Goal: Contribute content: Contribute content

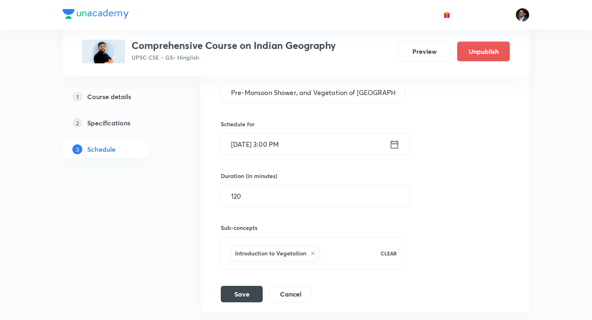
scroll to position [2016, 0]
click at [251, 285] on button "Save" at bounding box center [242, 293] width 42 height 16
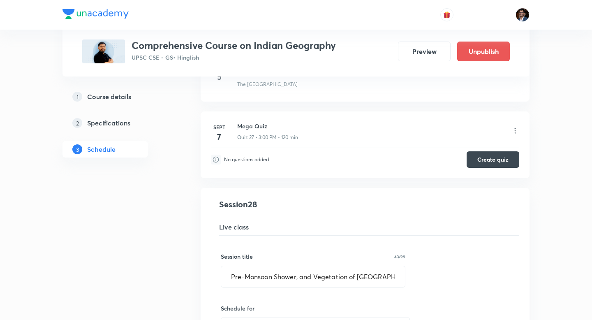
scroll to position [1856, 0]
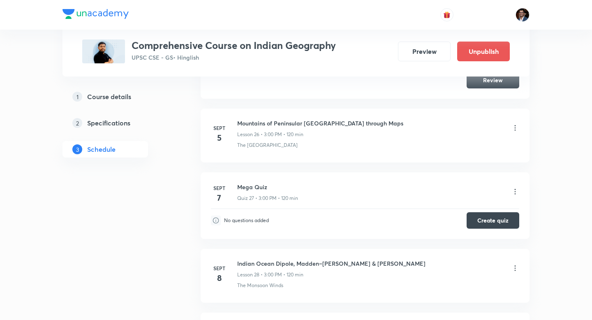
scroll to position [2090, 0]
click at [514, 187] on icon at bounding box center [515, 191] width 8 height 8
click at [466, 177] on li "Edit" at bounding box center [474, 177] width 90 height 15
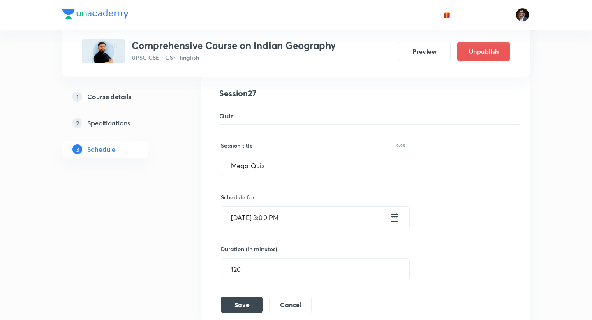
scroll to position [1852, 0]
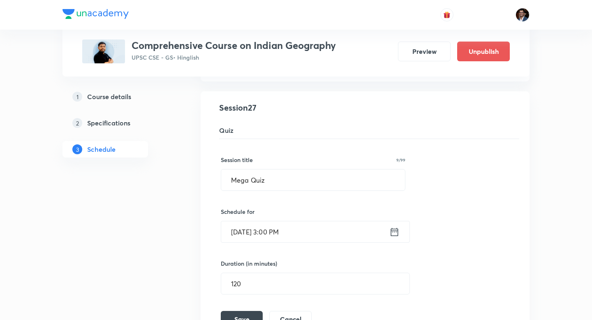
click at [248, 221] on input "Sept 7, 2025, 3:00 PM" at bounding box center [305, 231] width 168 height 21
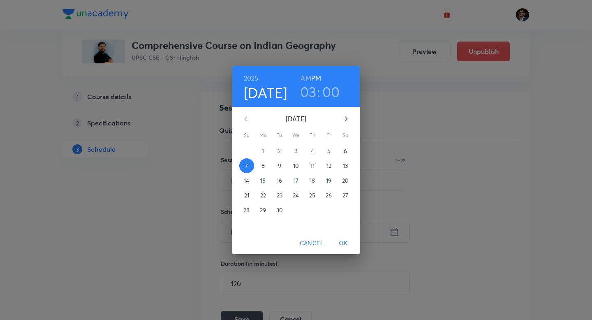
click at [278, 167] on p "9" at bounding box center [279, 166] width 3 height 8
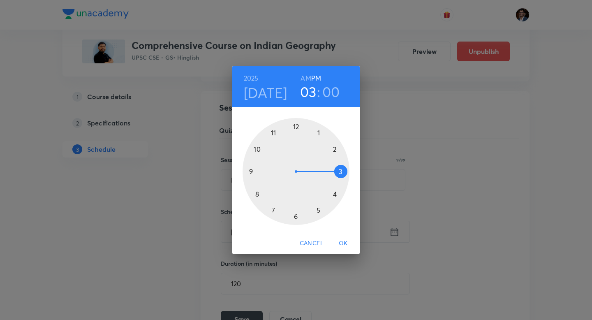
click at [295, 218] on div at bounding box center [296, 171] width 107 height 107
click at [344, 246] on span "OK" at bounding box center [343, 243] width 20 height 10
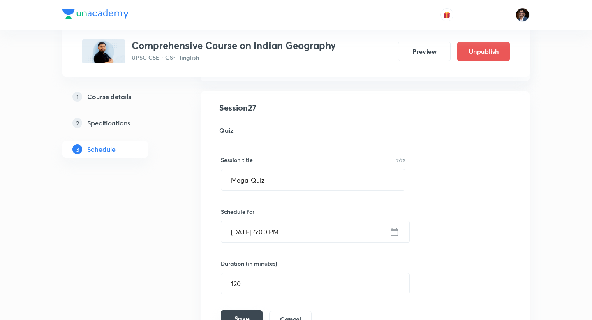
click at [245, 310] on button "Save" at bounding box center [242, 318] width 42 height 16
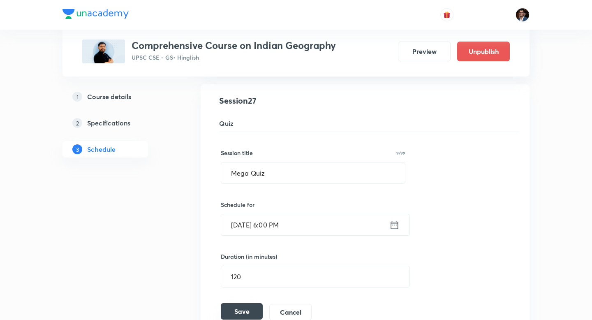
scroll to position [1860, 0]
click at [241, 302] on button "Save" at bounding box center [242, 310] width 42 height 16
click at [241, 303] on button "Save" at bounding box center [242, 311] width 42 height 16
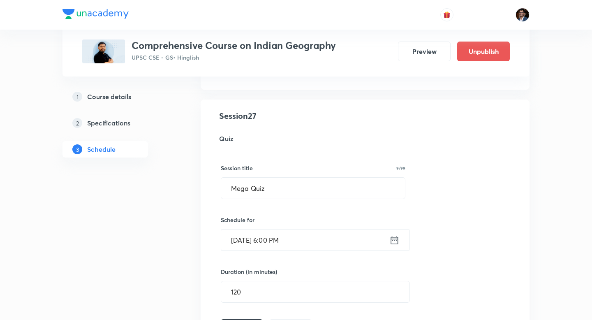
scroll to position [1812, 0]
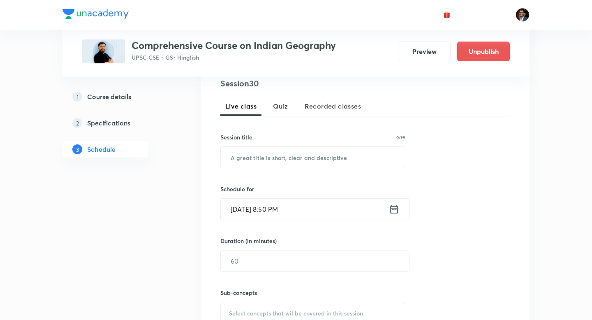
scroll to position [157, 0]
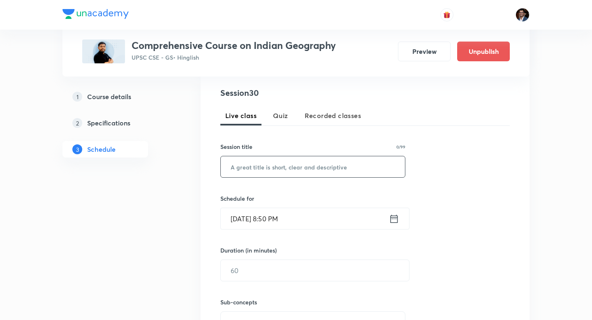
click at [273, 169] on input "text" at bounding box center [313, 166] width 184 height 21
type input "Extra Session"
click at [247, 219] on input "Sept 5, 2025, 8:50 PM" at bounding box center [305, 218] width 168 height 21
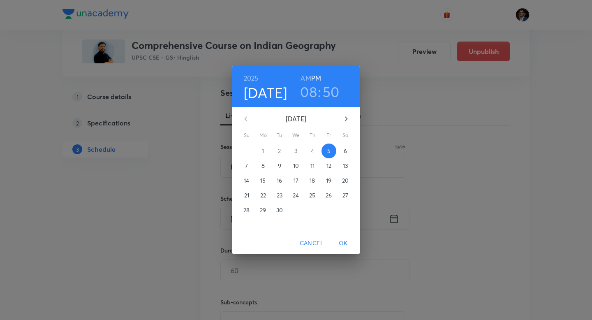
click at [298, 167] on p "10" at bounding box center [296, 166] width 6 height 8
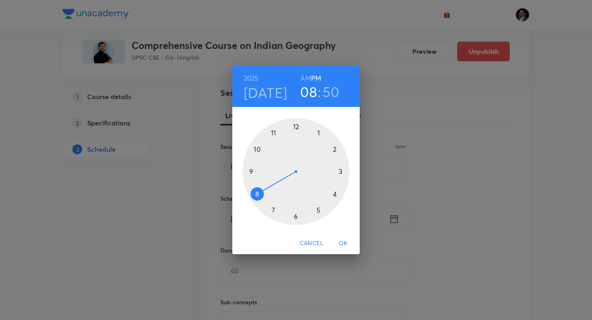
click at [340, 173] on div at bounding box center [296, 171] width 107 height 107
click at [296, 127] on div at bounding box center [296, 171] width 107 height 107
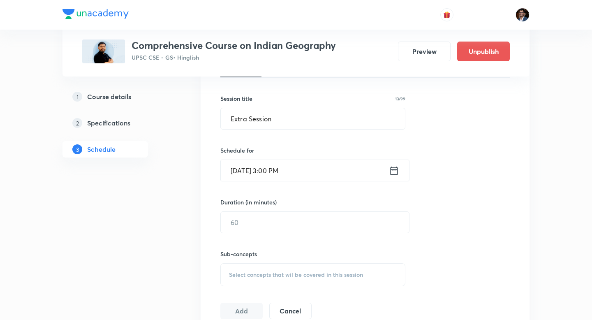
scroll to position [206, 0]
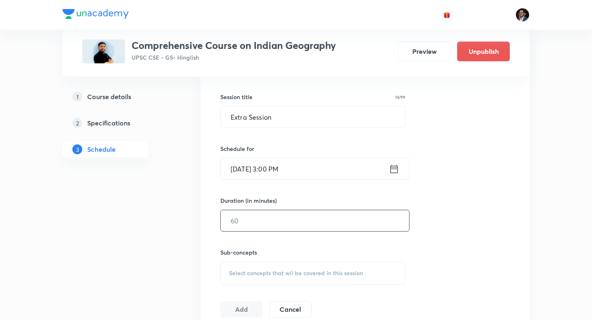
click at [285, 220] on input "text" at bounding box center [315, 220] width 188 height 21
type input "120"
click at [264, 270] on span "Select concepts that wil be covered in this session" at bounding box center [296, 273] width 134 height 7
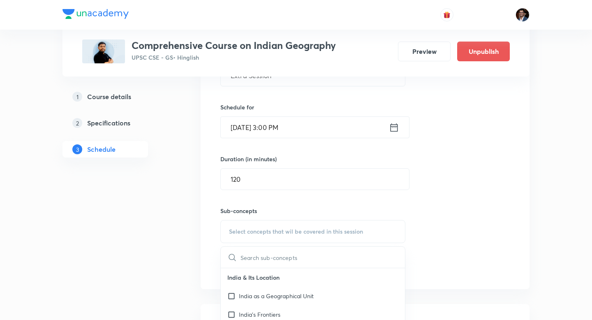
scroll to position [270, 0]
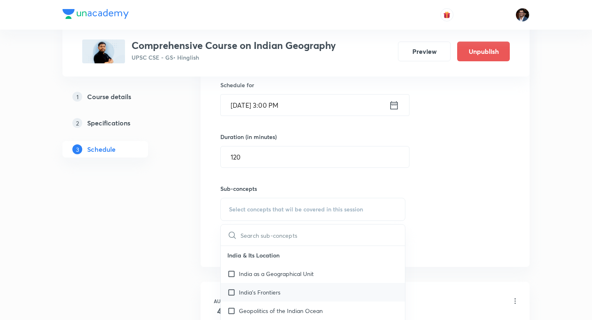
click at [266, 291] on p "India's Frontiers" at bounding box center [260, 292] width 42 height 9
checkbox input "true"
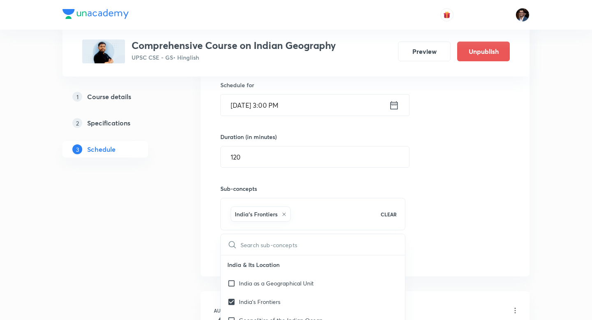
click at [426, 229] on div "Session 30 Live class Quiz Recorded classes Session title 13/99 Extra Session ​…" at bounding box center [364, 118] width 289 height 290
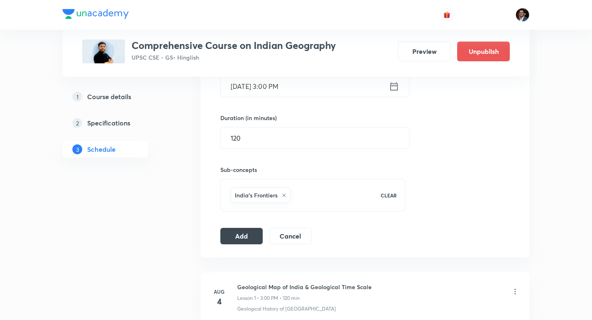
scroll to position [289, 0]
click at [249, 239] on button "Add" at bounding box center [241, 235] width 42 height 16
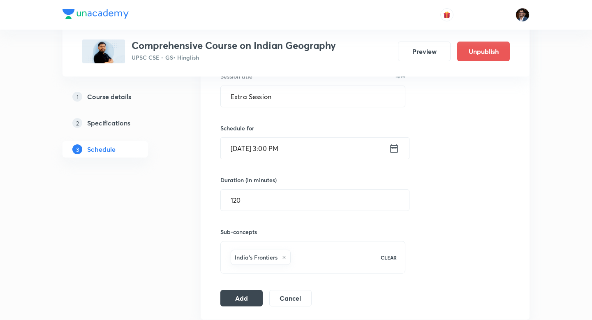
scroll to position [229, 0]
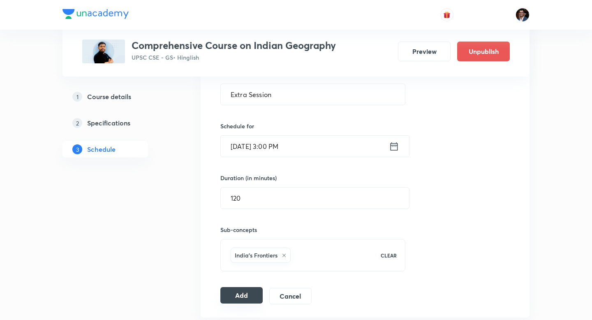
click at [250, 297] on button "Add" at bounding box center [241, 295] width 42 height 16
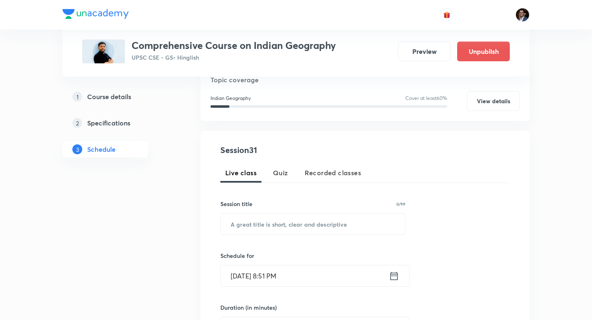
scroll to position [87, 0]
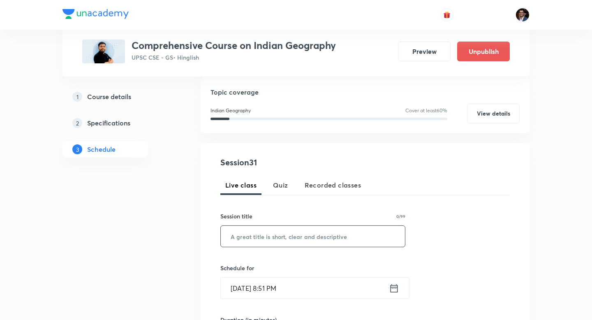
click at [294, 240] on input "text" at bounding box center [313, 236] width 184 height 21
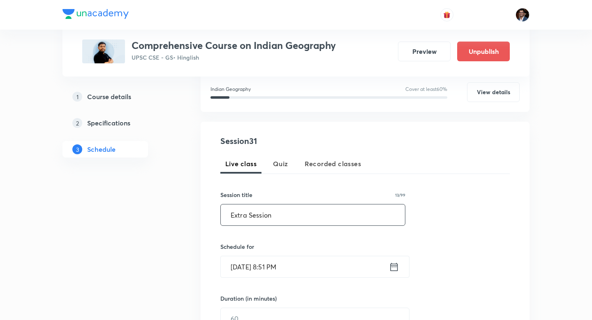
scroll to position [114, 0]
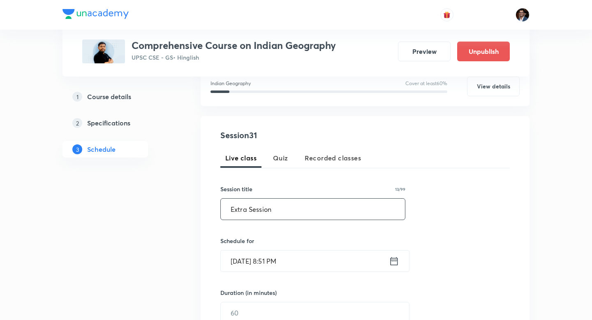
type input "Extra Session"
click at [323, 259] on input "[DATE] 8:51 PM" at bounding box center [305, 260] width 168 height 21
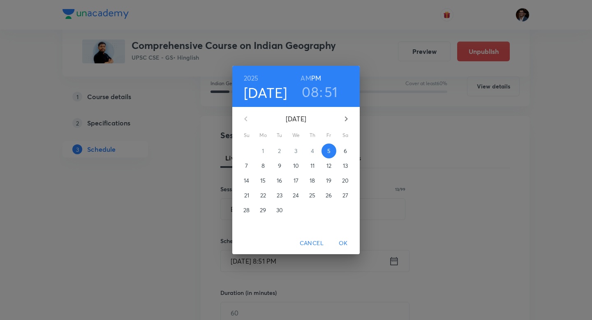
click at [312, 170] on button "11" at bounding box center [312, 165] width 15 height 15
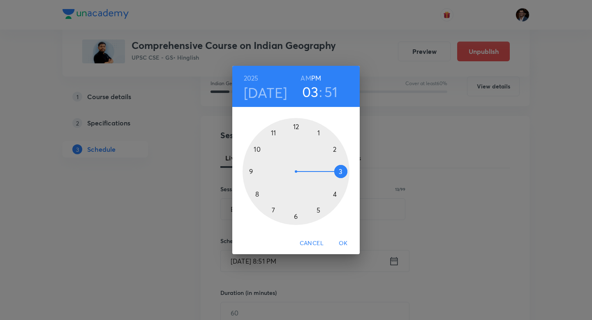
drag, startPoint x: 255, startPoint y: 192, endPoint x: 341, endPoint y: 177, distance: 87.3
click at [341, 177] on div at bounding box center [296, 171] width 107 height 107
drag, startPoint x: 260, startPoint y: 145, endPoint x: 296, endPoint y: 126, distance: 40.3
click at [296, 126] on div at bounding box center [296, 171] width 107 height 107
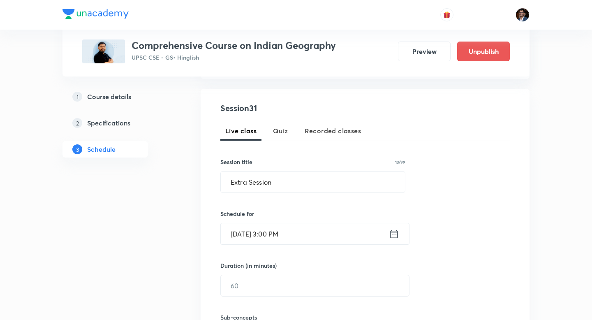
scroll to position [148, 0]
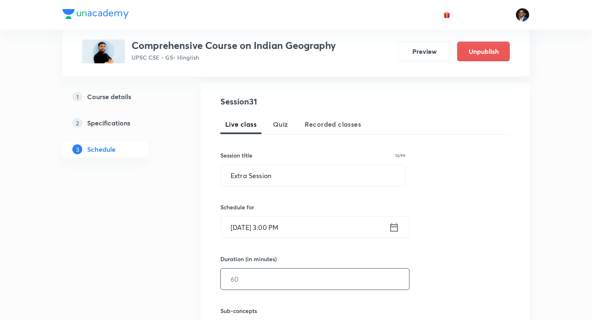
click at [315, 274] on input "text" at bounding box center [315, 279] width 188 height 21
type input "120"
click at [351, 257] on div "Duration (in minutes)" at bounding box center [295, 259] width 150 height 9
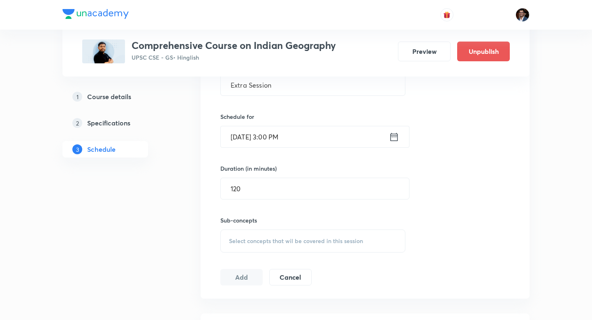
scroll to position [240, 0]
click at [307, 252] on div "Session 31 Live class Quiz Recorded classes Session title 13/99 Extra Session ​…" at bounding box center [364, 143] width 289 height 280
click at [307, 238] on span "Select concepts that wil be covered in this session" at bounding box center [296, 239] width 134 height 7
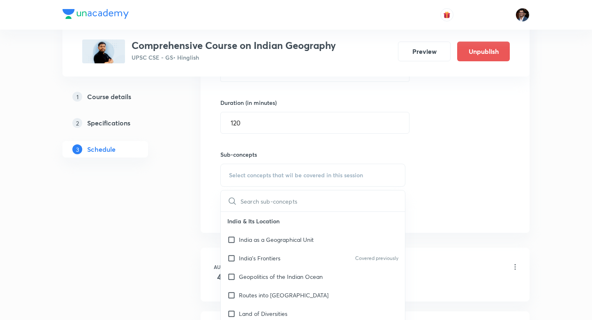
scroll to position [311, 0]
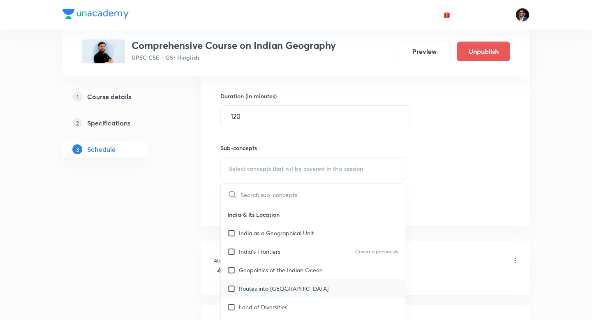
click at [288, 291] on div "Routes into [GEOGRAPHIC_DATA]" at bounding box center [313, 288] width 184 height 19
checkbox input "true"
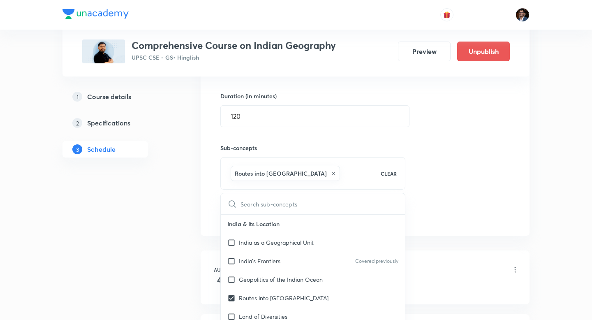
click at [462, 194] on div "Session 31 Live class Quiz Recorded classes Session title 13/99 Extra Session ​…" at bounding box center [364, 78] width 289 height 290
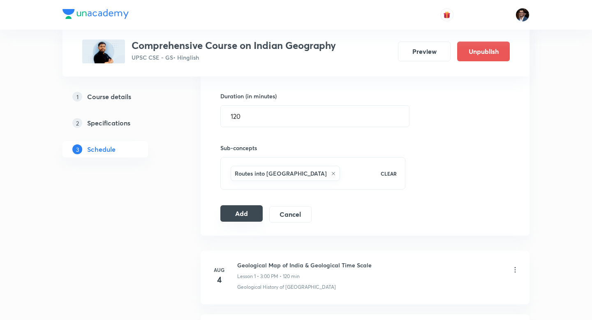
click at [227, 218] on button "Add" at bounding box center [241, 213] width 42 height 16
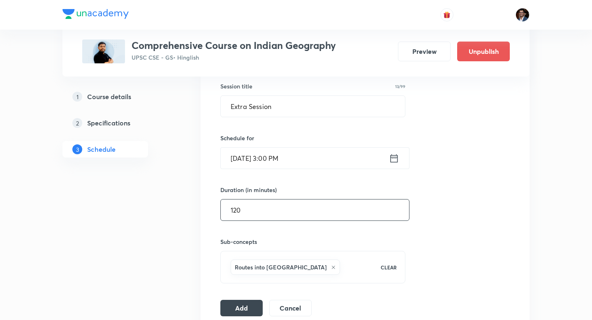
scroll to position [219, 0]
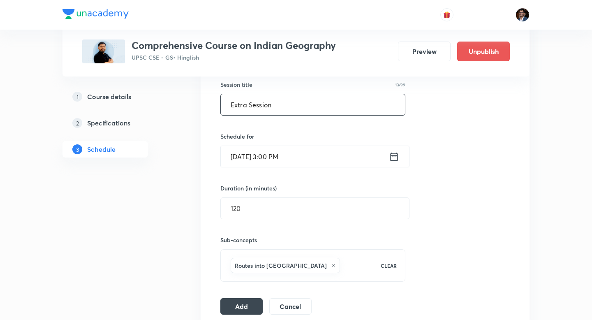
click at [227, 112] on input "Extra Session" at bounding box center [313, 104] width 184 height 21
click at [227, 106] on input "Extra Session" at bounding box center [313, 104] width 184 height 21
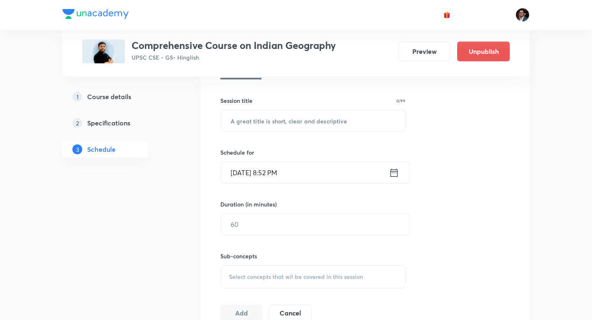
scroll to position [201, 0]
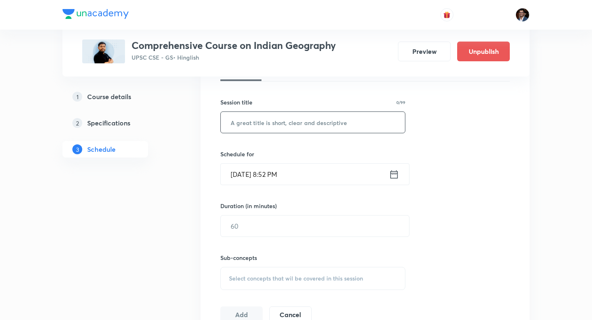
click at [274, 127] on input "text" at bounding box center [313, 122] width 184 height 21
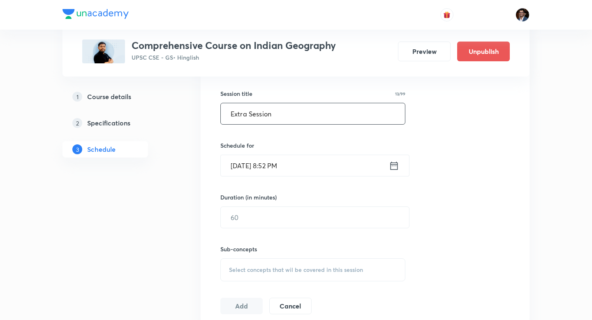
scroll to position [213, 0]
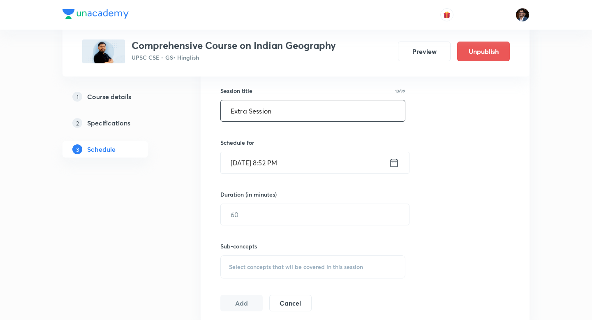
type input "Extra Session"
click at [317, 141] on h6 "Schedule for" at bounding box center [312, 142] width 185 height 9
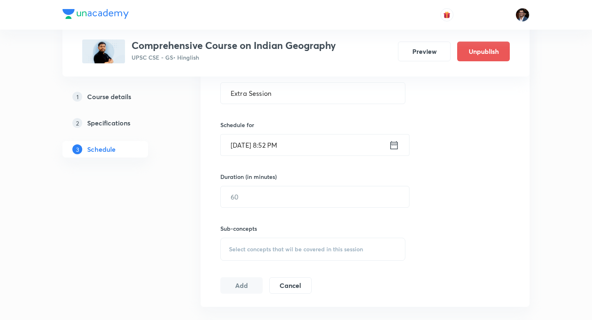
click at [307, 145] on input "[DATE] 8:52 PM" at bounding box center [305, 144] width 168 height 21
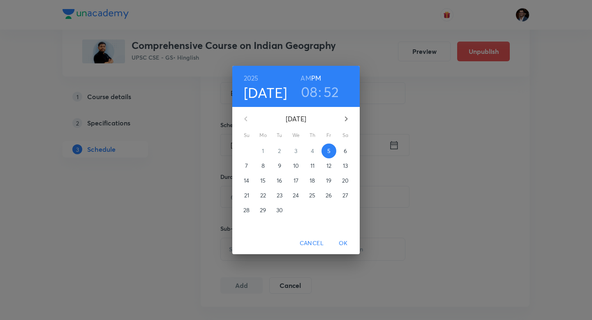
click at [315, 169] on button "11" at bounding box center [312, 165] width 15 height 15
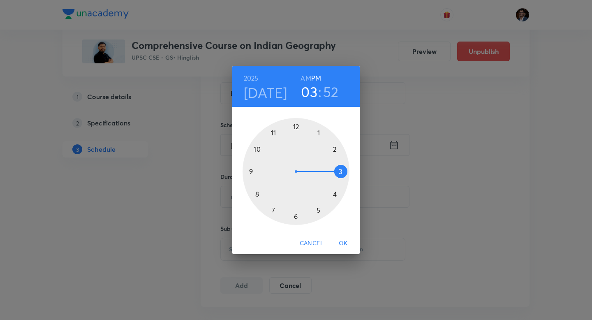
drag, startPoint x: 255, startPoint y: 196, endPoint x: 346, endPoint y: 173, distance: 94.0
click at [346, 173] on div at bounding box center [296, 171] width 107 height 107
drag, startPoint x: 264, startPoint y: 141, endPoint x: 296, endPoint y: 127, distance: 34.4
click at [296, 127] on div at bounding box center [296, 171] width 107 height 107
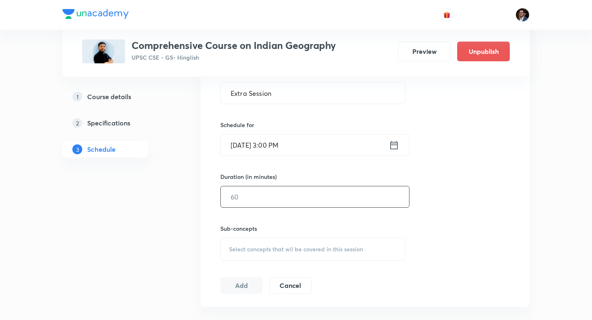
click at [329, 200] on input "text" at bounding box center [315, 196] width 188 height 21
type input "120"
click at [357, 249] on span "Select concepts that wil be covered in this session" at bounding box center [296, 249] width 134 height 7
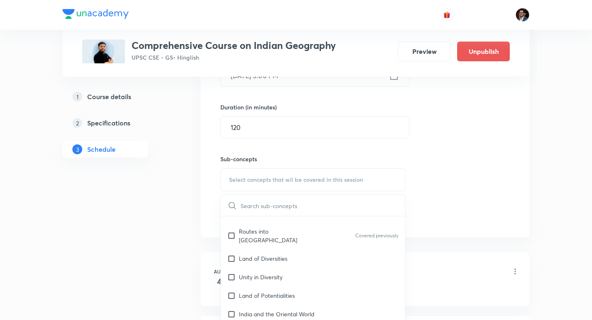
scroll to position [78, 0]
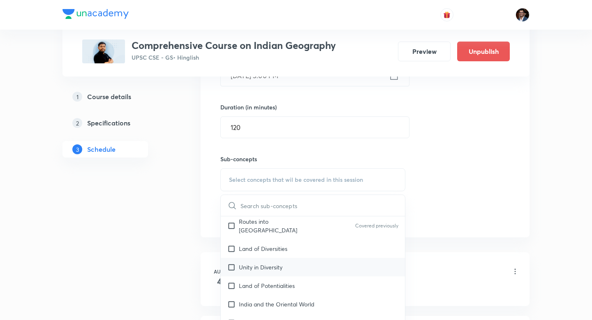
click at [352, 258] on div "Unity in Diversity" at bounding box center [313, 267] width 184 height 19
checkbox input "true"
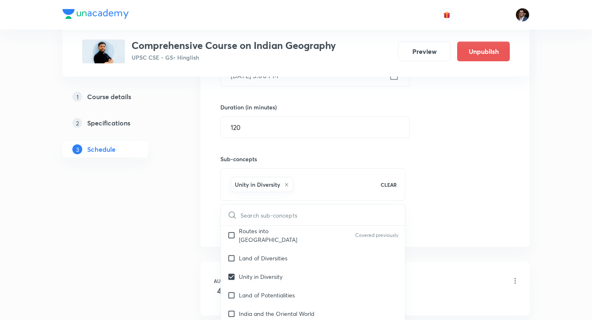
click at [442, 211] on div "Session 32 Live class Quiz Recorded classes Session title 13/99 Extra Session ​…" at bounding box center [364, 89] width 289 height 290
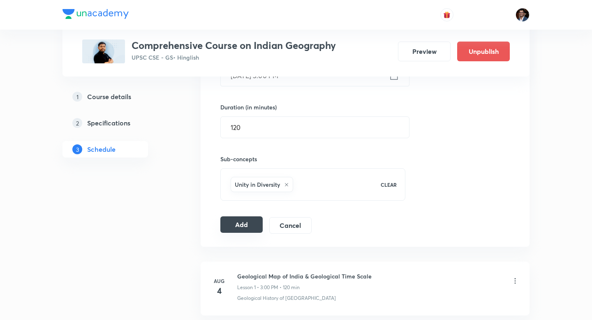
click at [252, 231] on button "Add" at bounding box center [241, 224] width 42 height 16
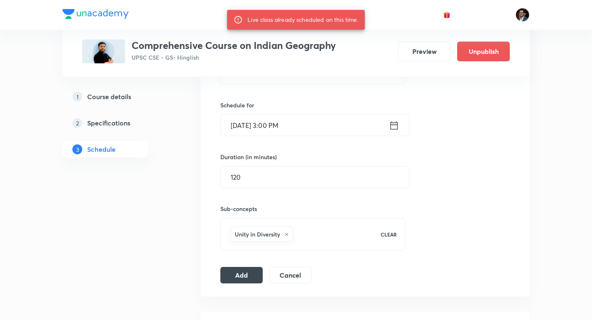
scroll to position [249, 0]
click at [245, 128] on input "Sept 11, 2025, 3:00 PM" at bounding box center [305, 126] width 168 height 21
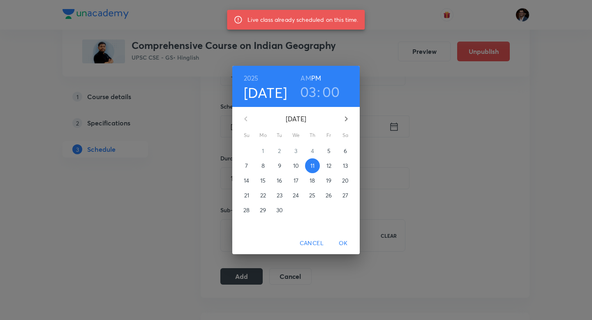
click at [331, 167] on p "12" at bounding box center [328, 166] width 5 height 8
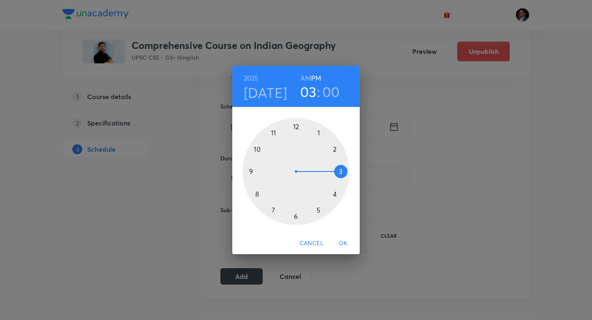
click at [343, 243] on span "OK" at bounding box center [343, 243] width 20 height 10
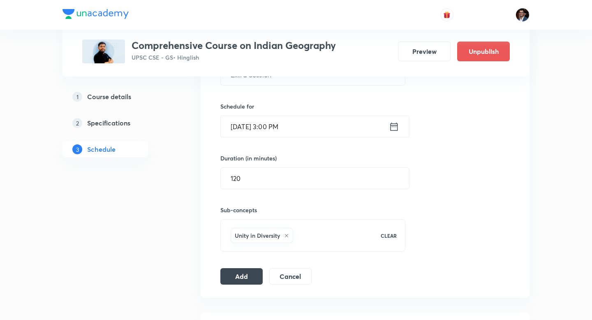
click at [241, 285] on div "Session 32 Live class Quiz Recorded classes Session title 13/99 Extra Session ​…" at bounding box center [365, 139] width 329 height 316
click at [244, 282] on button "Add" at bounding box center [241, 275] width 42 height 16
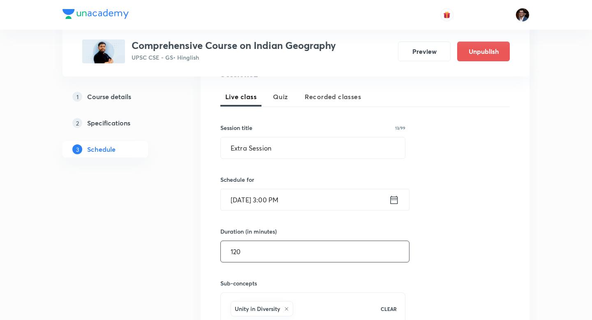
scroll to position [175, 0]
click at [300, 154] on input "Extra Session" at bounding box center [313, 148] width 184 height 21
click at [229, 151] on input "Extra Session" at bounding box center [313, 148] width 184 height 21
click at [412, 156] on div "Session 32 Live class Quiz Recorded classes Session title 13/99 Extra Session ​…" at bounding box center [364, 214] width 289 height 290
click at [370, 178] on h6 "Schedule for" at bounding box center [312, 180] width 185 height 9
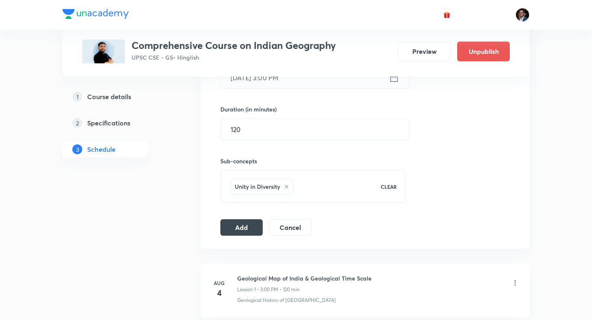
scroll to position [299, 0]
click at [241, 232] on button "Add" at bounding box center [241, 226] width 42 height 16
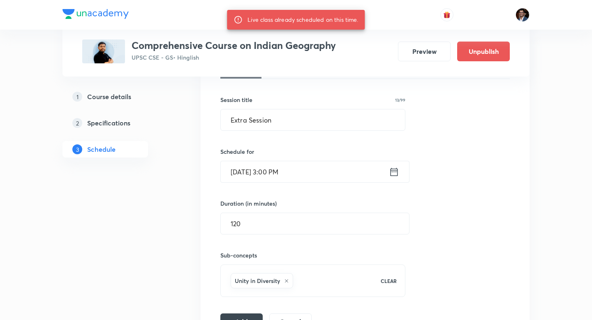
scroll to position [193, 0]
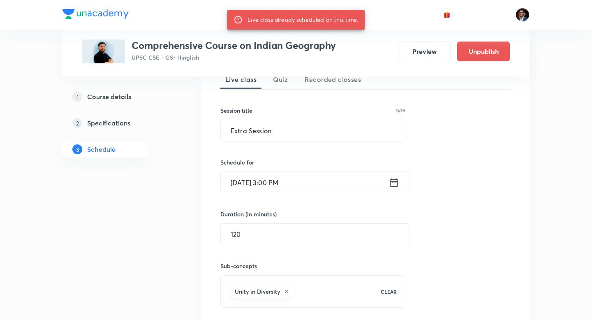
click at [247, 183] on input "Sept 12, 2025, 3:00 PM" at bounding box center [305, 182] width 168 height 21
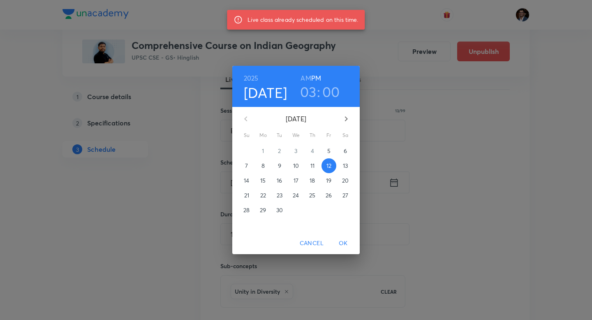
click at [348, 169] on p "13" at bounding box center [345, 166] width 5 height 8
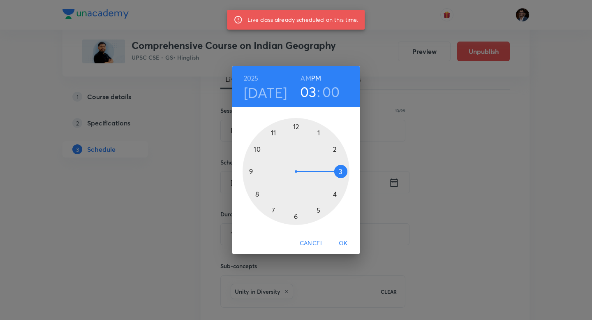
click at [345, 244] on span "OK" at bounding box center [343, 243] width 20 height 10
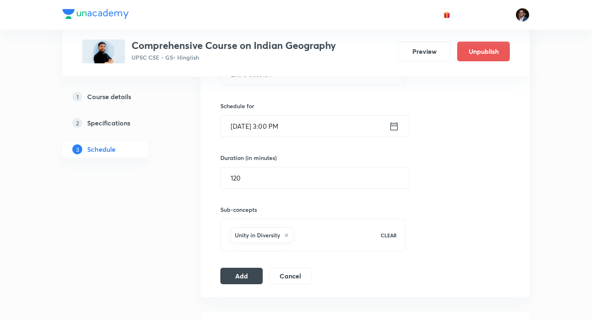
scroll to position [252, 0]
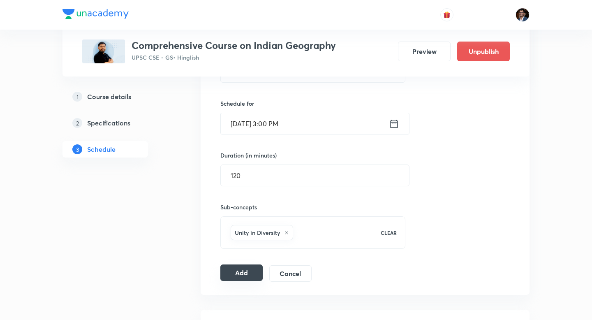
click at [247, 278] on button "Add" at bounding box center [241, 272] width 42 height 16
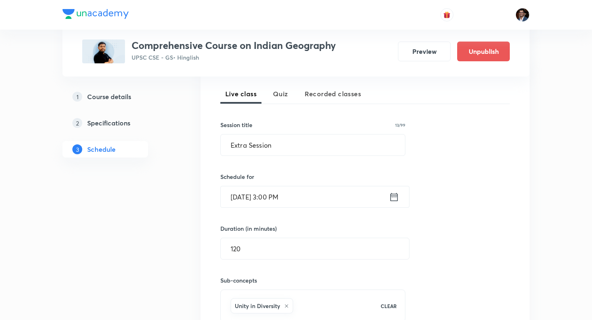
scroll to position [180, 0]
click at [224, 147] on input "Extra Session" at bounding box center [313, 143] width 184 height 21
click at [456, 175] on div "Session 32 Live class Quiz Recorded classes Session title 13/99 Extra Session ​…" at bounding box center [364, 209] width 289 height 290
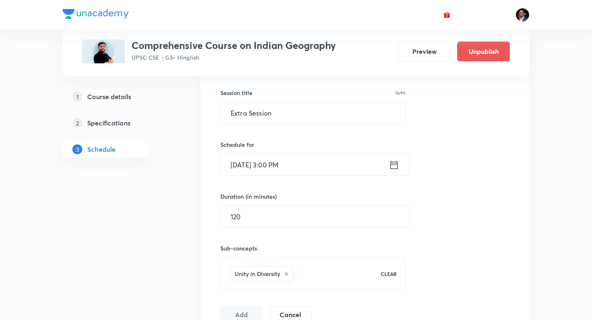
scroll to position [211, 0]
click at [249, 167] on input "Sept 13, 2025, 3:00 PM" at bounding box center [305, 164] width 168 height 21
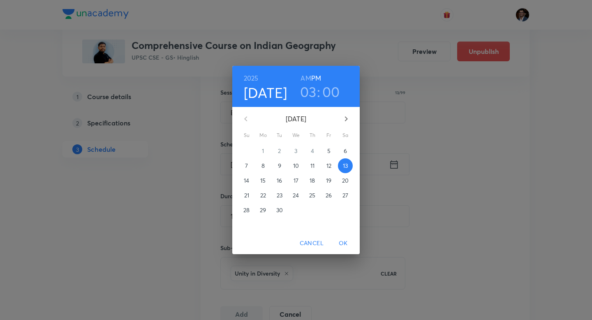
click at [402, 182] on div "2025 Sep 13 03 : 00 AM PM September 2025 Su Mo Tu We Th Fr Sa 31 1 2 3 4 5 6 7 …" at bounding box center [296, 160] width 592 height 320
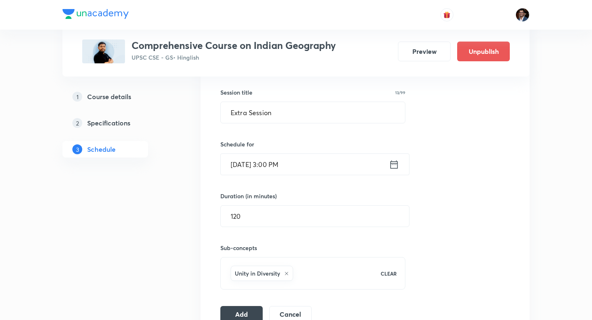
click at [253, 165] on input "Sept 13, 2025, 3:00 PM" at bounding box center [305, 164] width 168 height 21
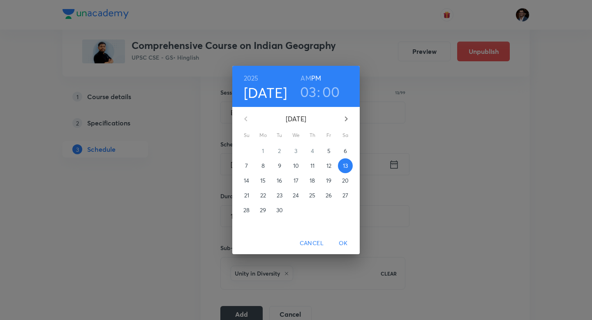
click at [247, 183] on p "14" at bounding box center [246, 180] width 5 height 8
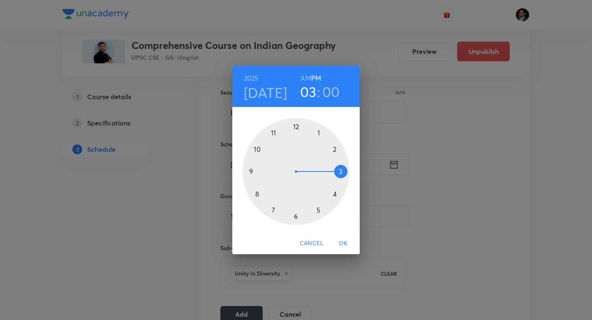
click at [343, 241] on span "OK" at bounding box center [343, 243] width 20 height 10
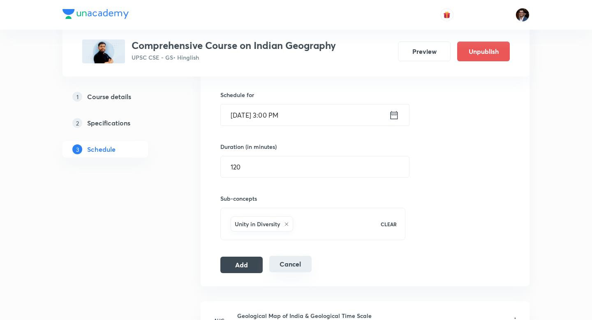
scroll to position [262, 0]
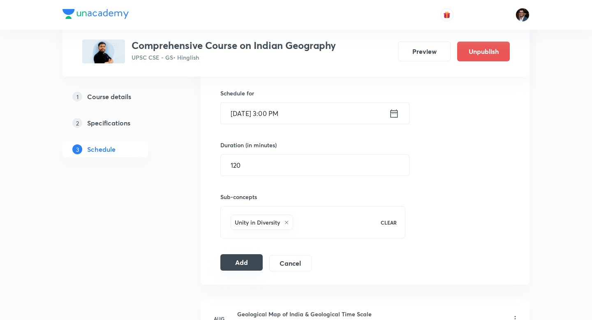
click at [238, 266] on button "Add" at bounding box center [241, 262] width 42 height 16
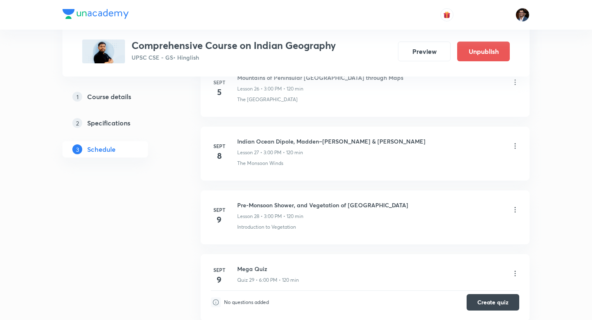
scroll to position [2134, 0]
